Goal: Information Seeking & Learning: Learn about a topic

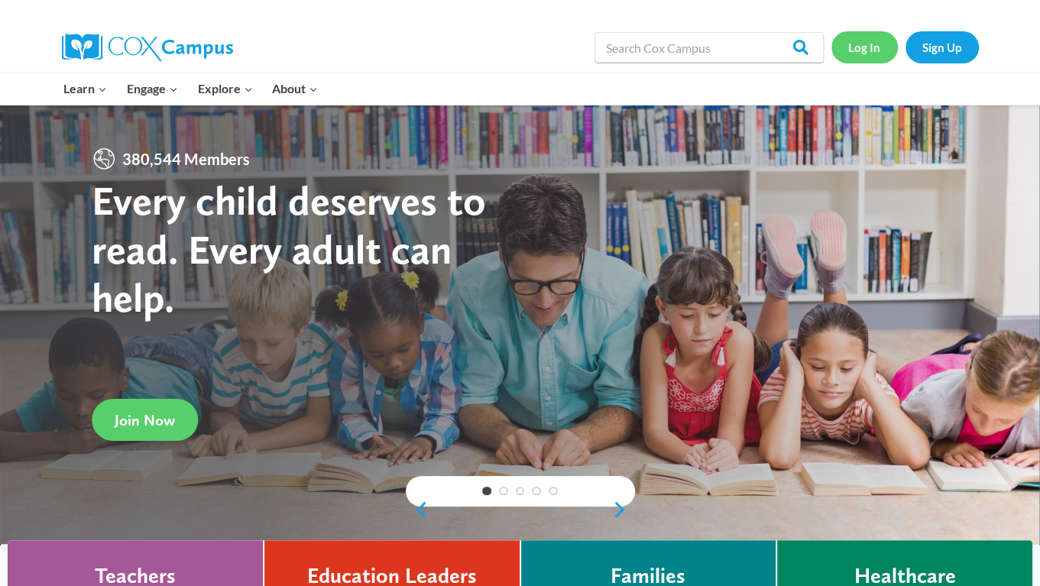
click at [868, 52] on link "Log In" at bounding box center [865, 46] width 66 height 31
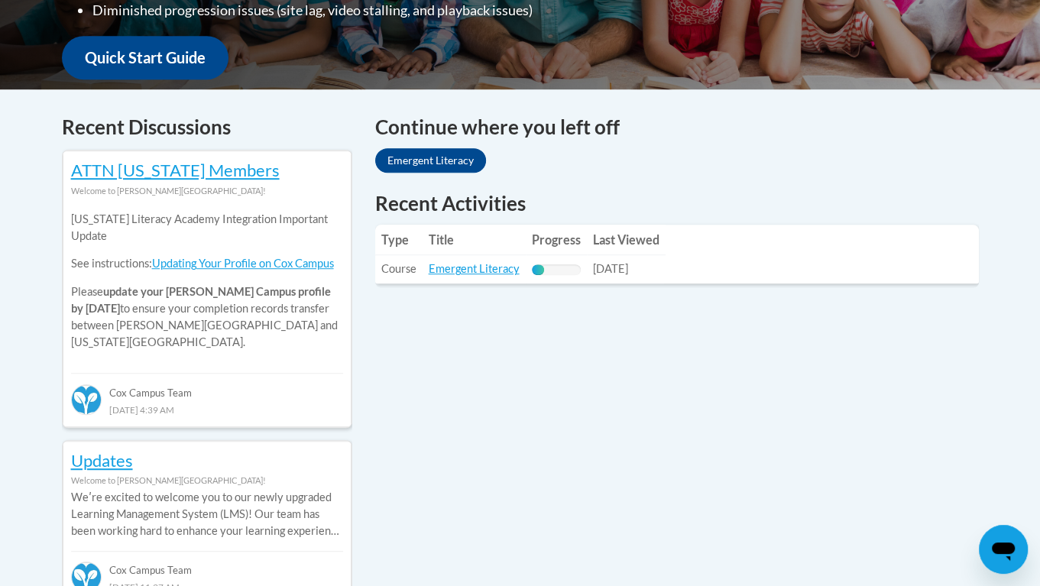
scroll to position [579, 0]
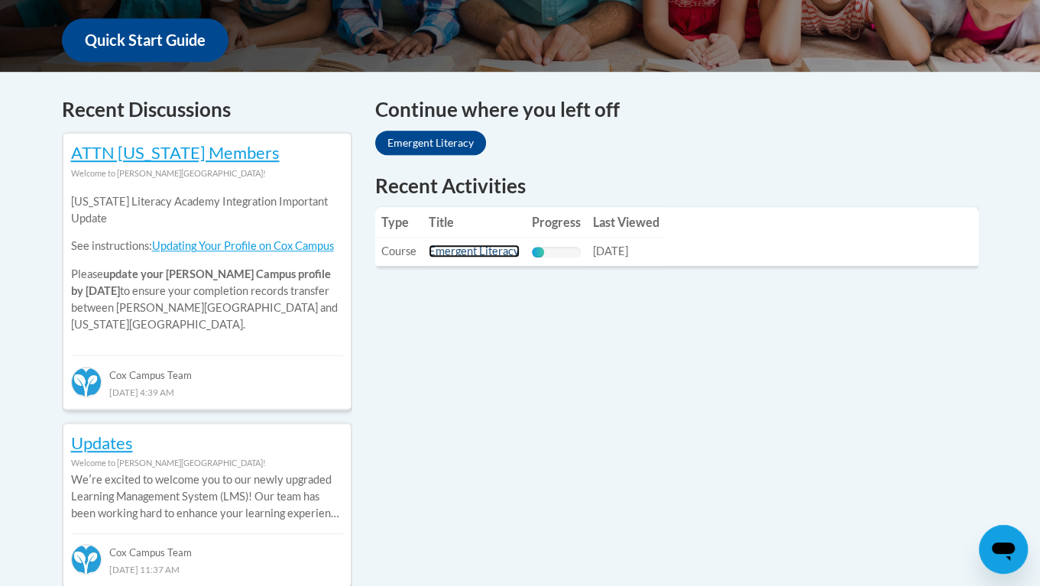
click at [464, 253] on link "Emergent Literacy" at bounding box center [474, 251] width 91 height 13
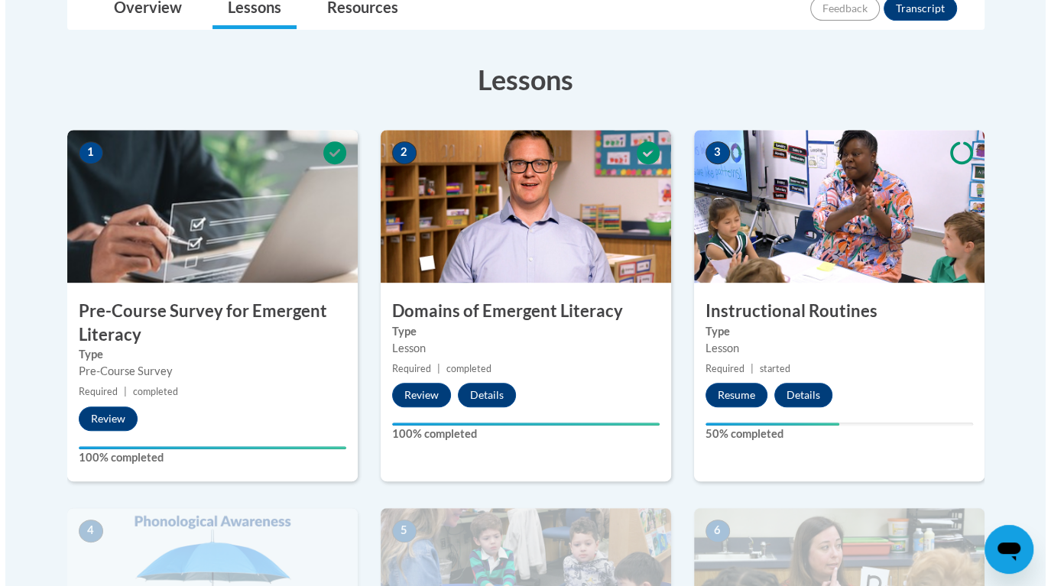
scroll to position [456, 0]
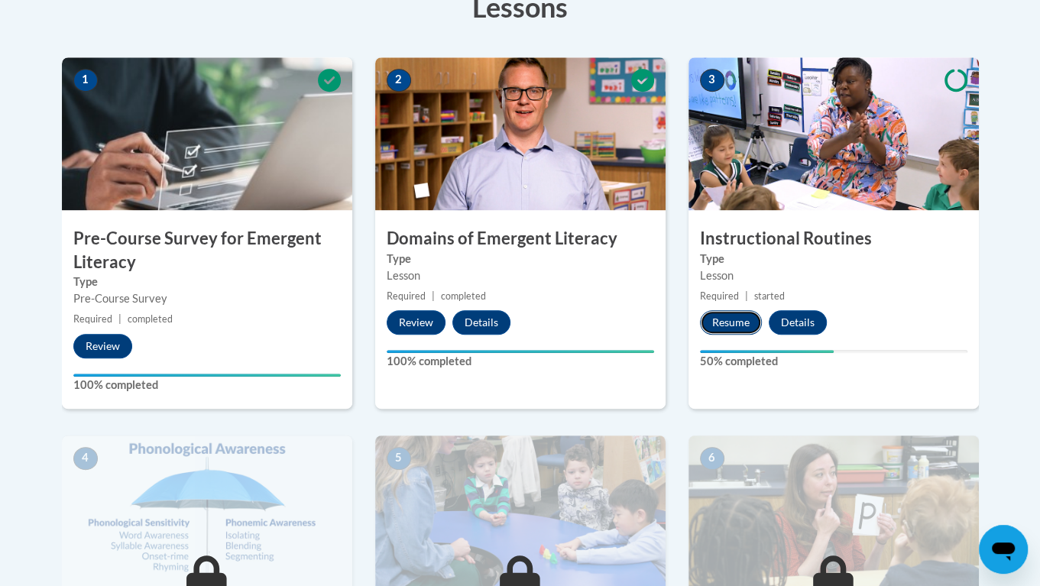
click at [738, 321] on button "Resume" at bounding box center [731, 322] width 62 height 24
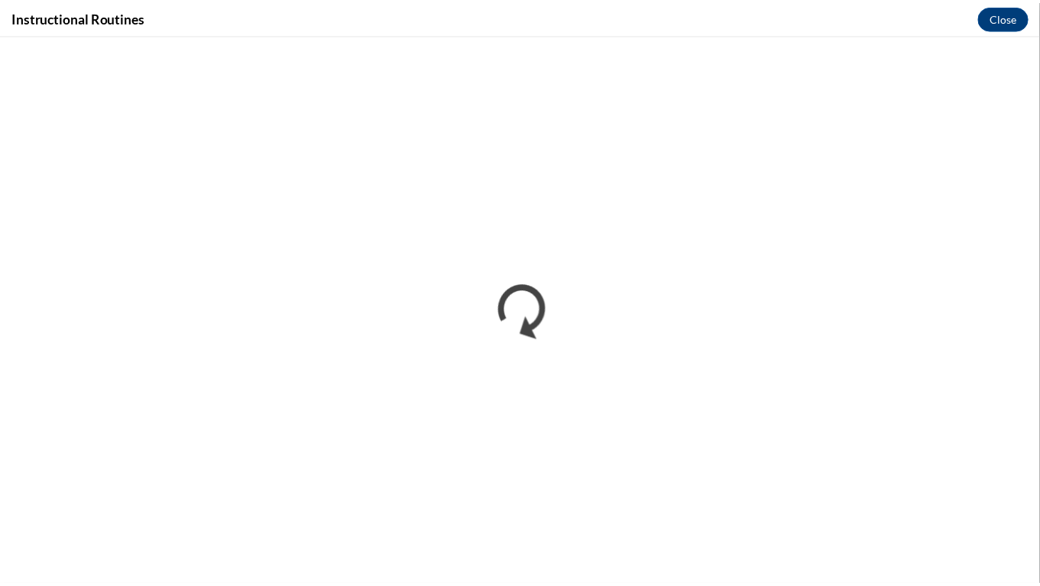
scroll to position [0, 0]
click at [1009, 21] on button "Close" at bounding box center [1013, 17] width 51 height 24
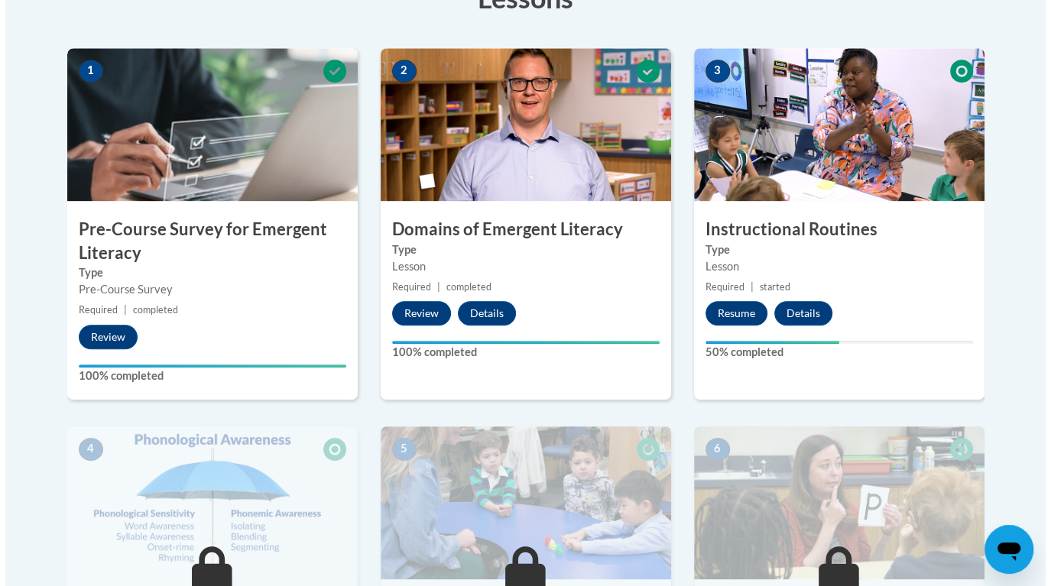
scroll to position [465, 0]
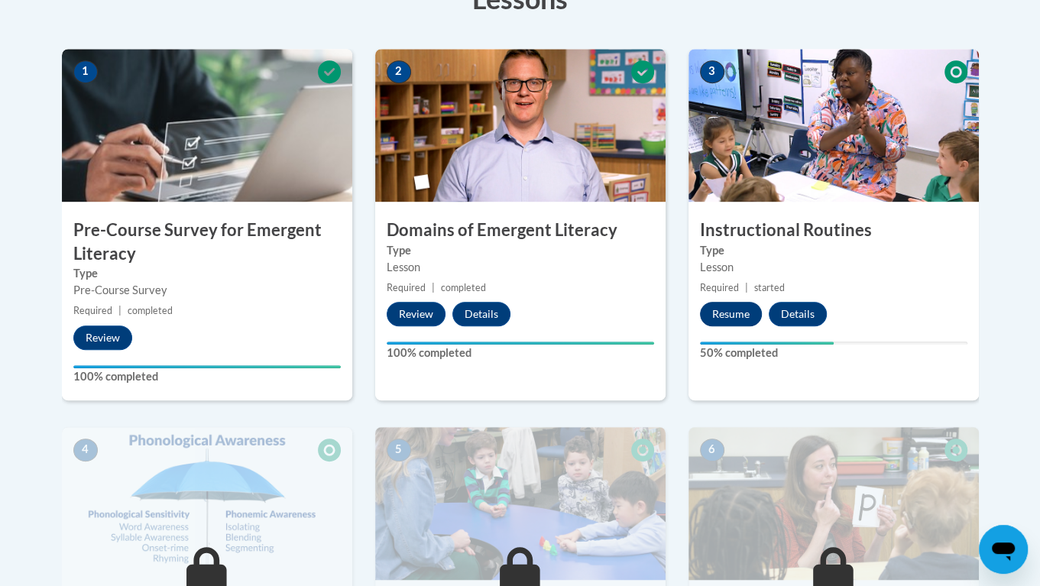
click at [723, 309] on button "Resume" at bounding box center [731, 314] width 62 height 24
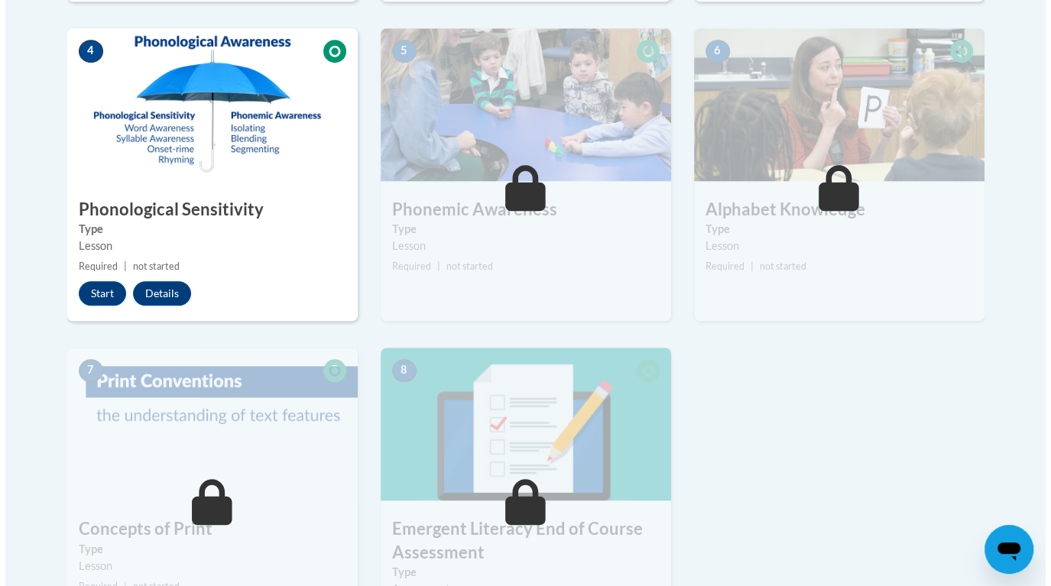
scroll to position [862, 0]
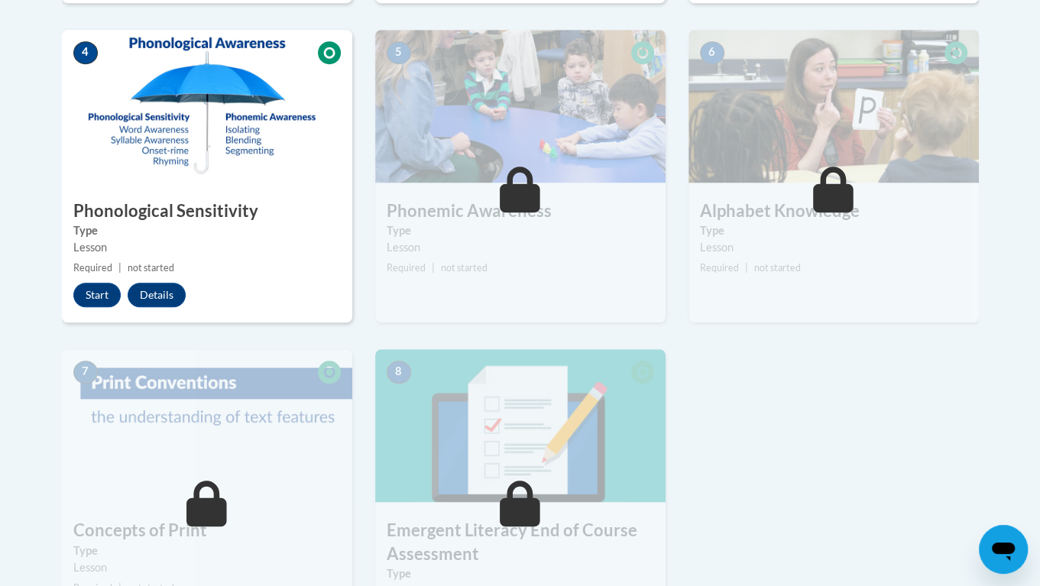
click at [245, 203] on h3 "Phonological Sensitivity" at bounding box center [207, 211] width 290 height 24
click at [92, 297] on button "Start" at bounding box center [96, 295] width 47 height 24
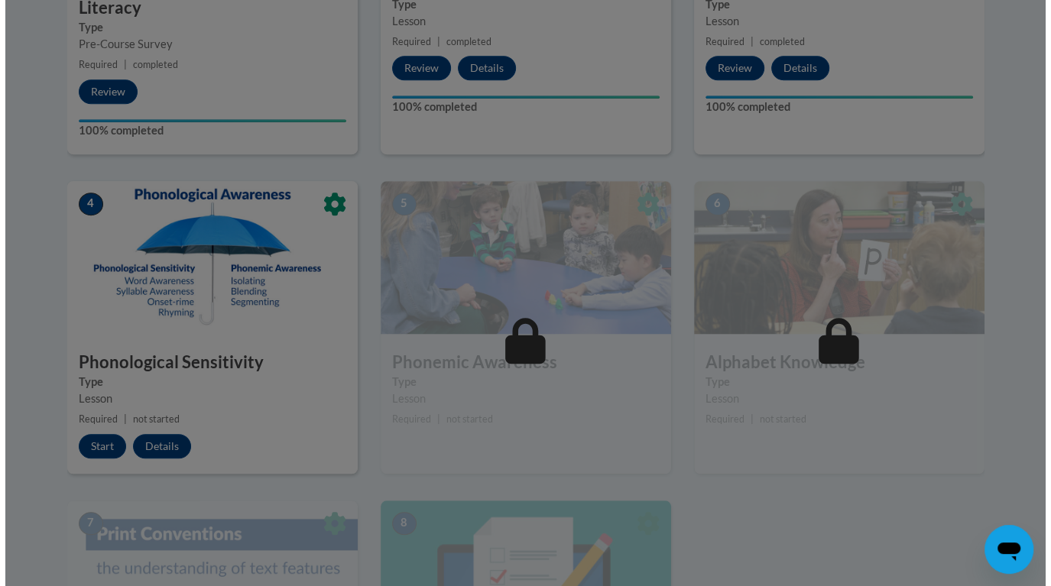
scroll to position [718, 0]
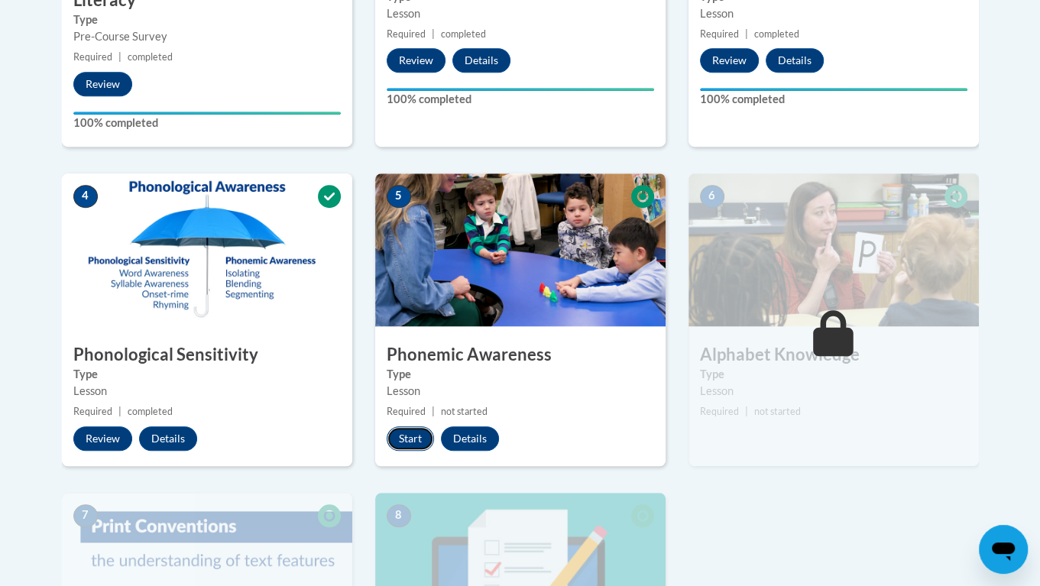
click at [411, 445] on button "Start" at bounding box center [410, 438] width 47 height 24
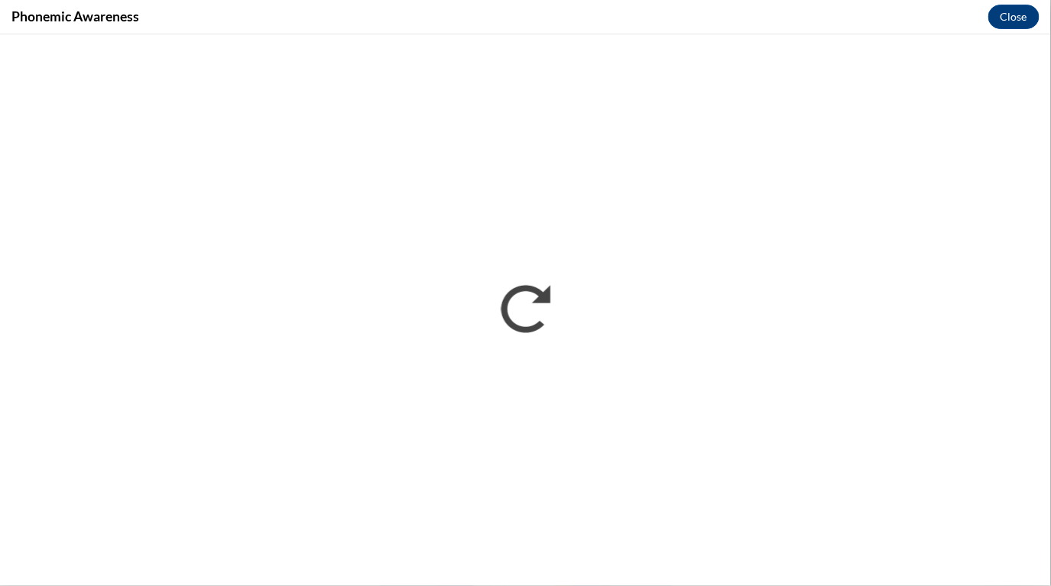
scroll to position [0, 0]
